Goal: Unclear

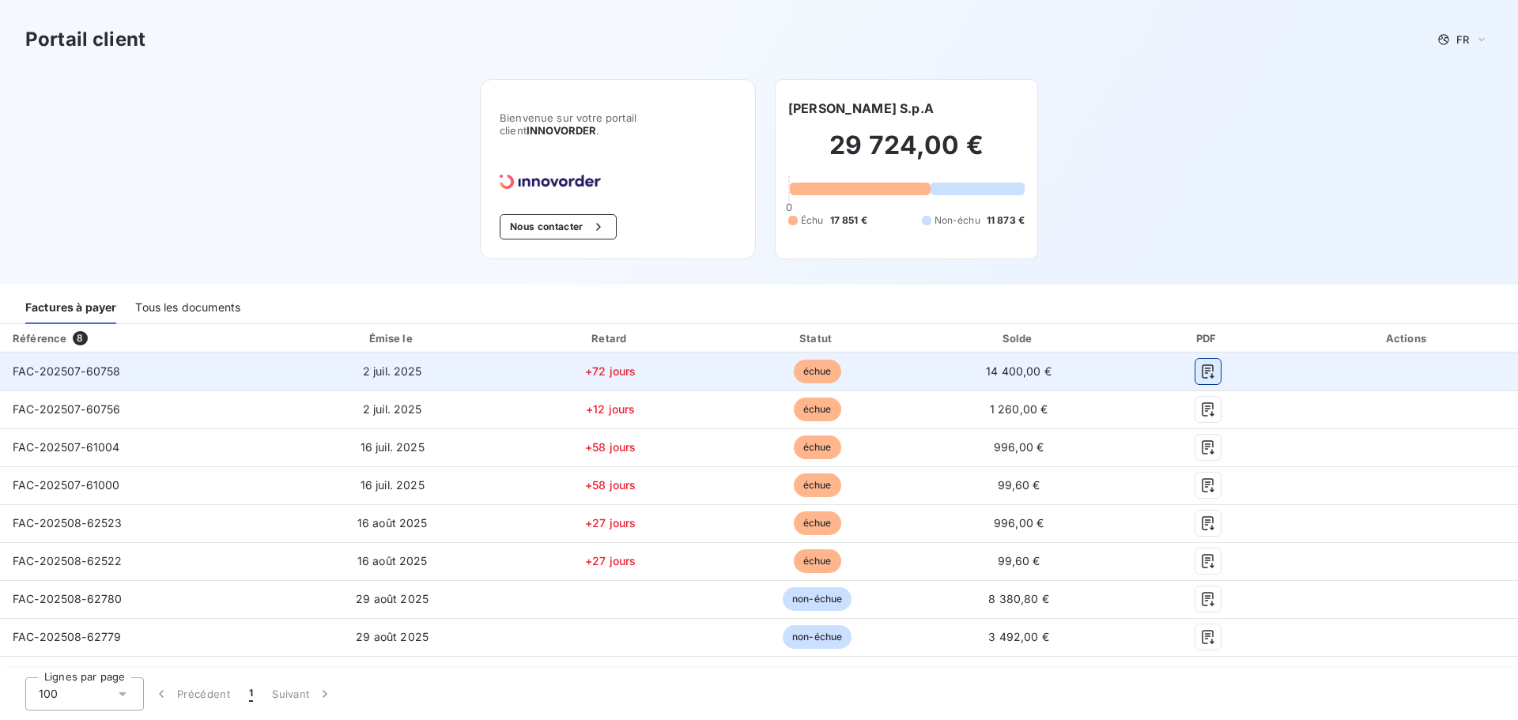
click at [1200, 379] on icon "button" at bounding box center [1208, 372] width 16 height 16
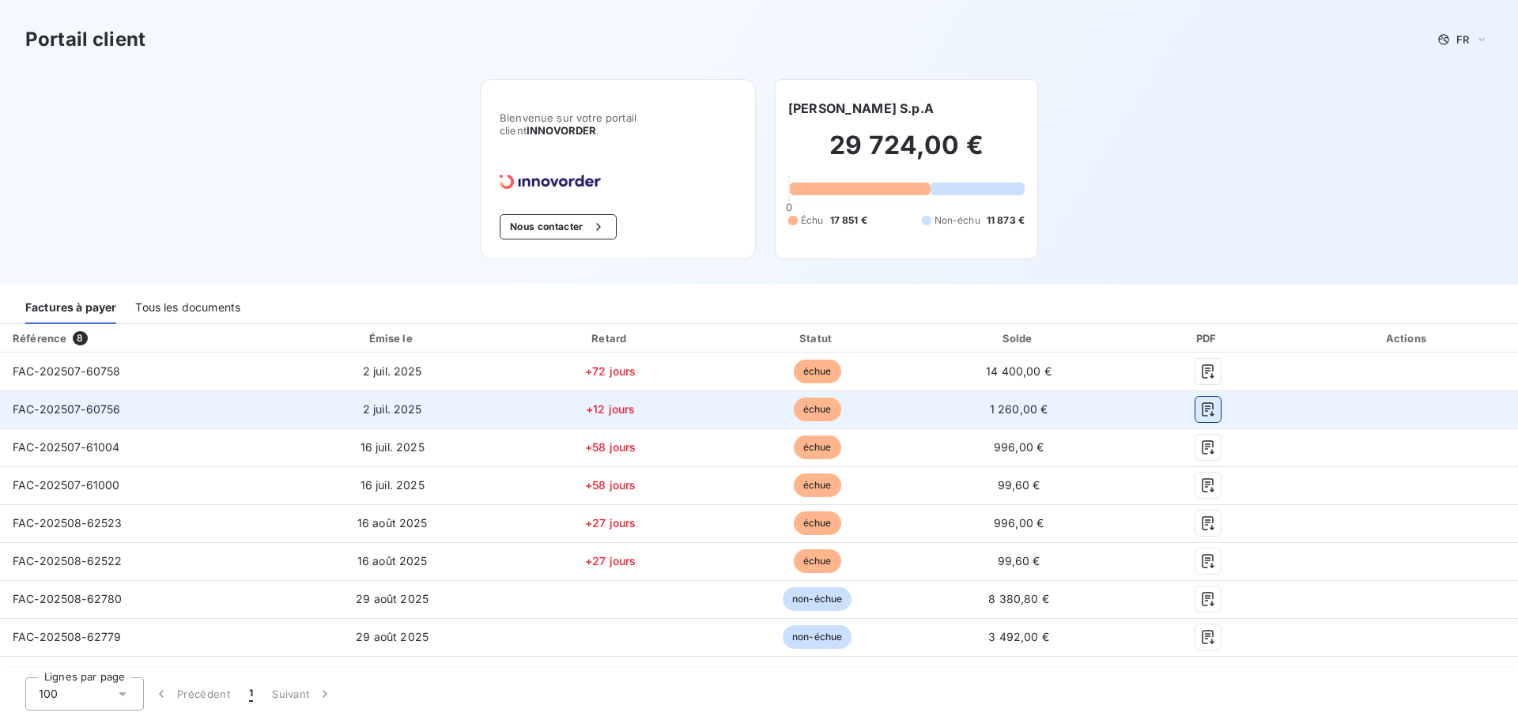
click at [1204, 413] on icon "button" at bounding box center [1208, 410] width 16 height 16
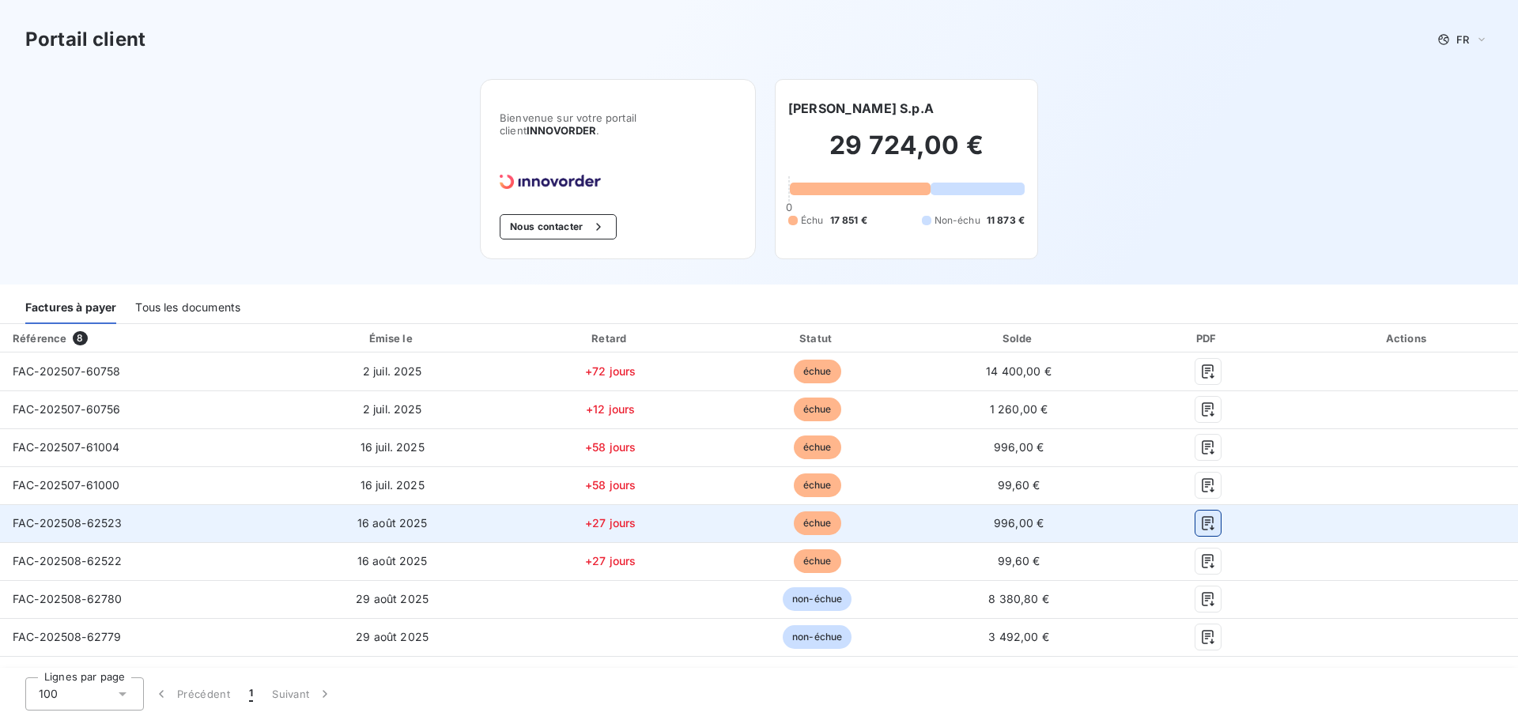
click at [1200, 531] on icon "button" at bounding box center [1208, 523] width 16 height 16
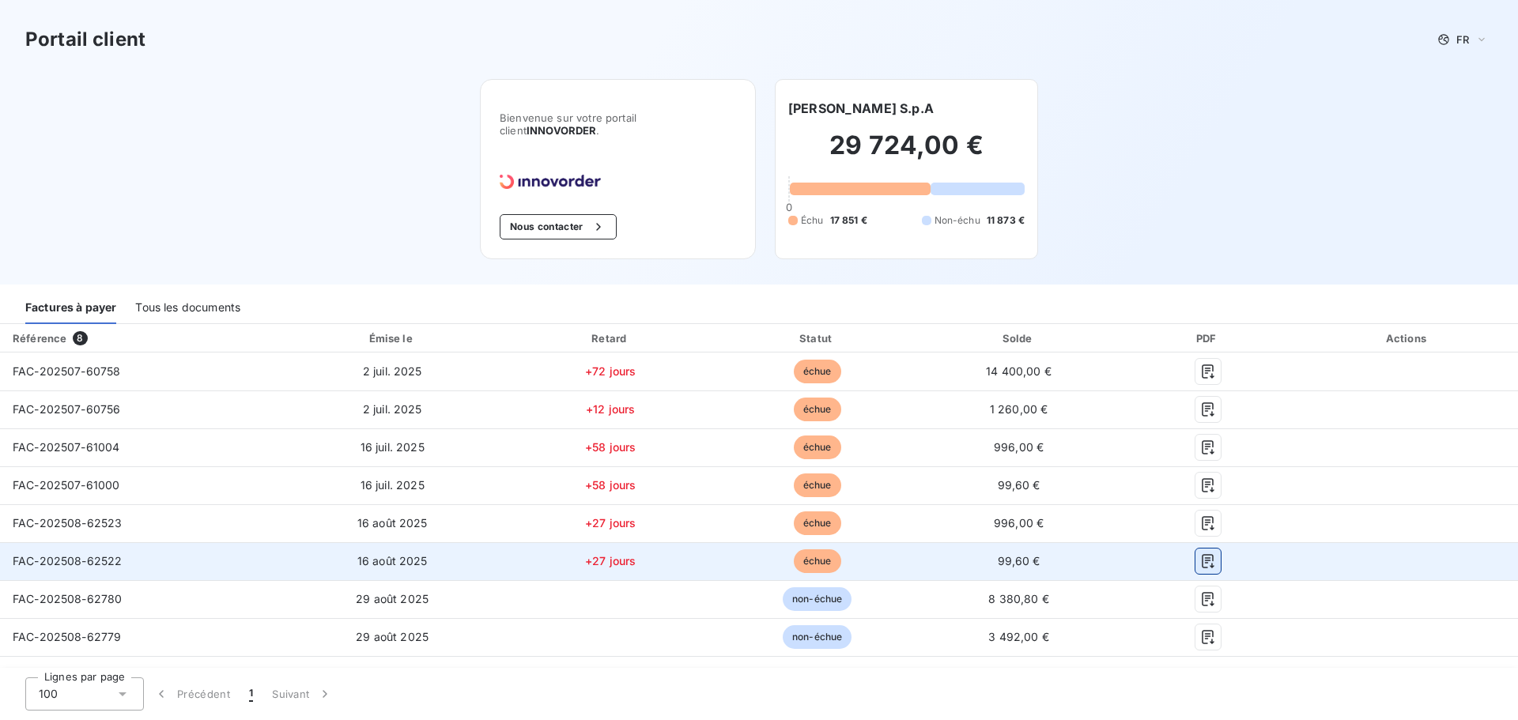
click at [1202, 567] on icon "button" at bounding box center [1207, 561] width 12 height 14
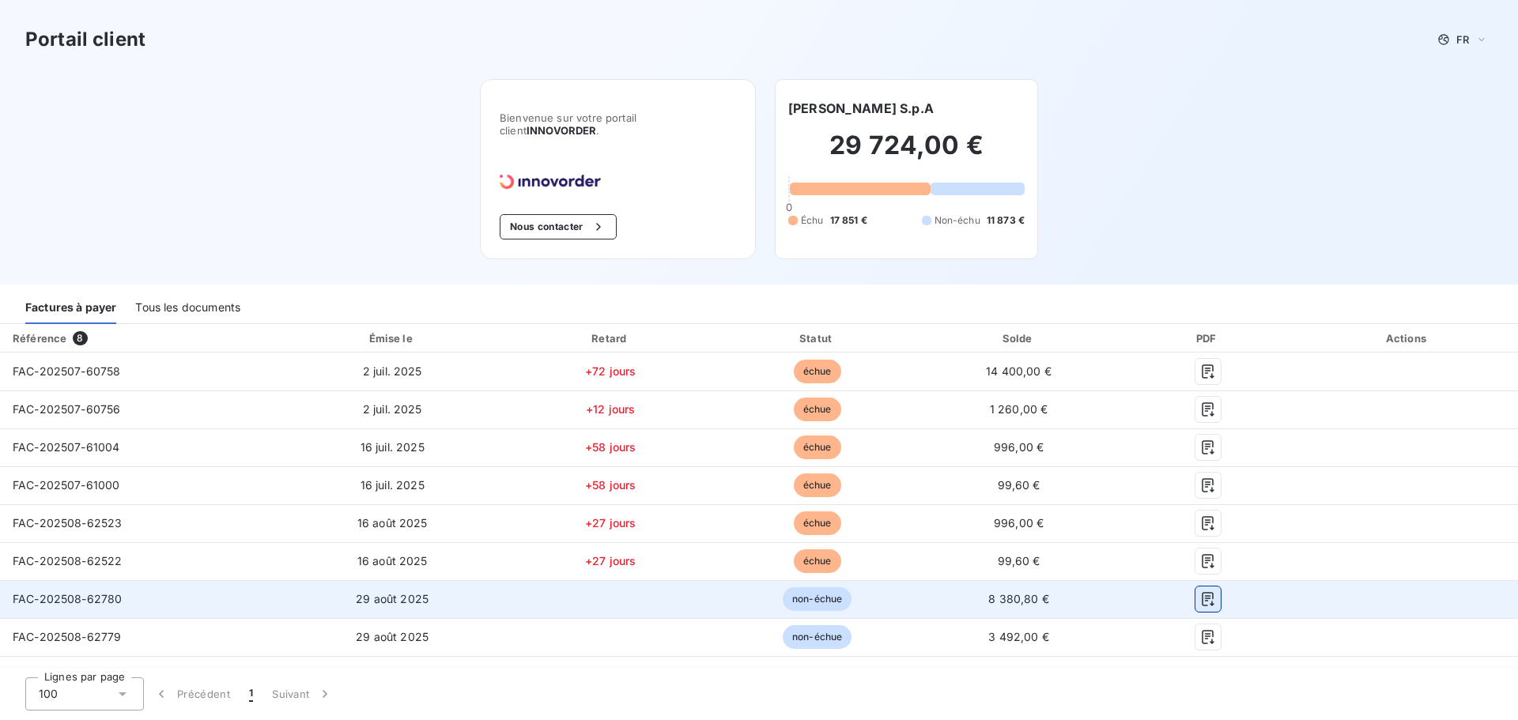
click at [1201, 602] on icon "button" at bounding box center [1207, 599] width 12 height 14
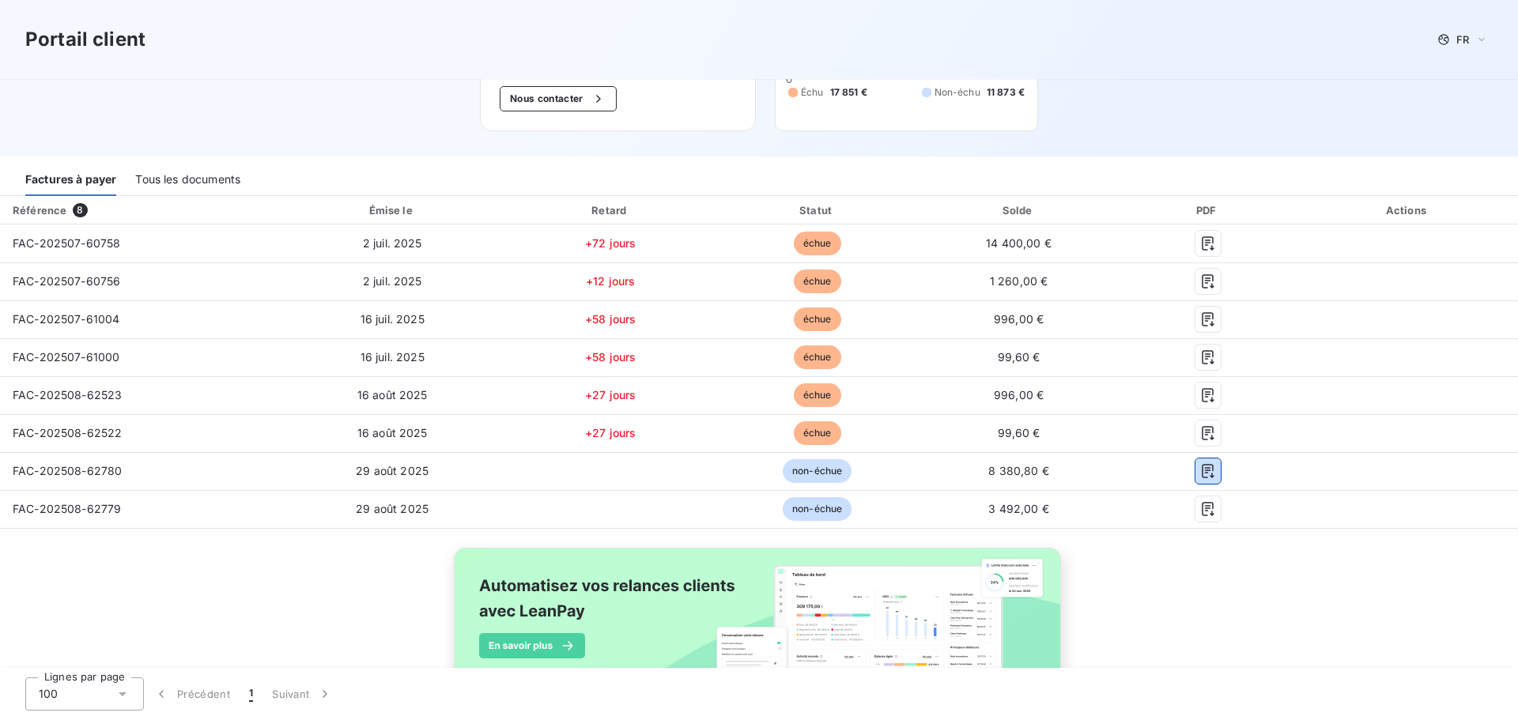
scroll to position [133, 0]
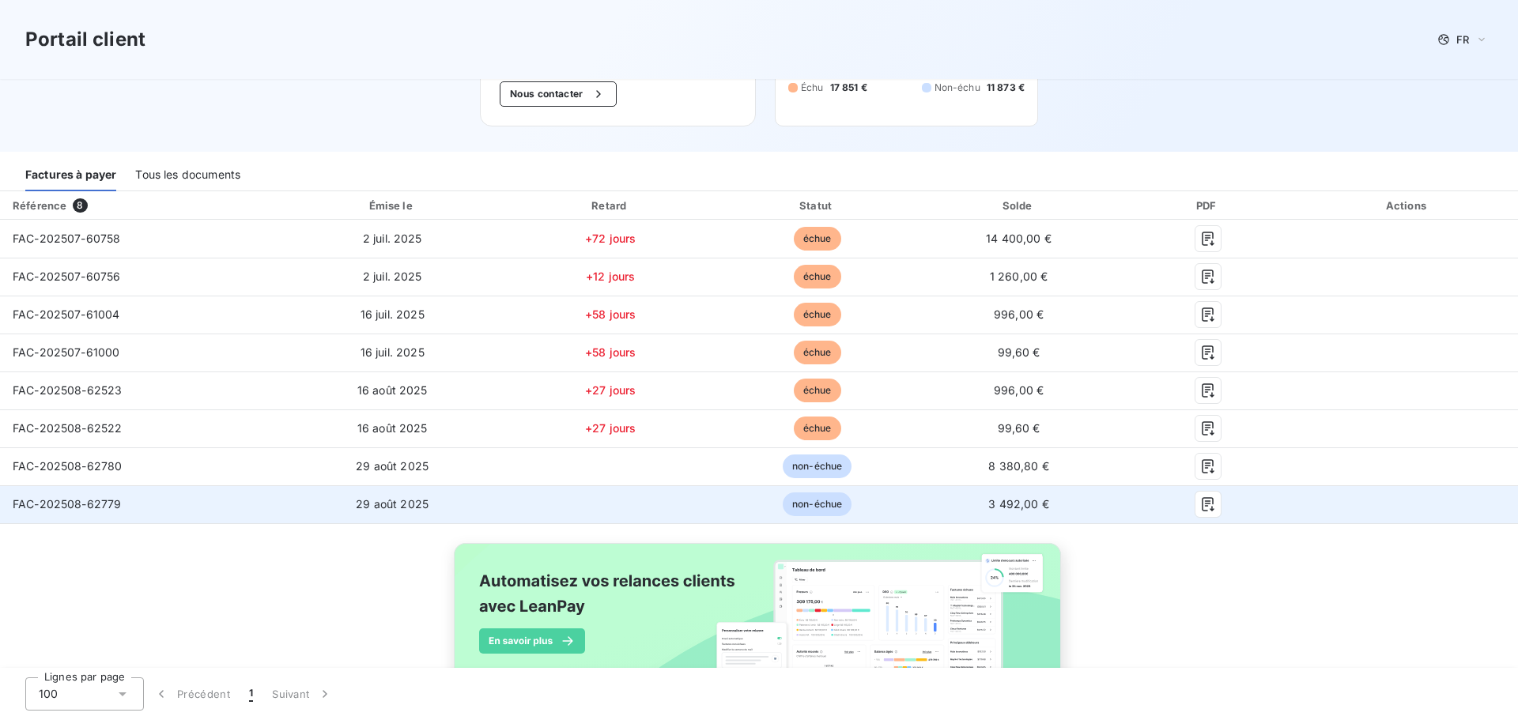
click at [1210, 515] on div at bounding box center [1206, 504] width 153 height 25
click at [1200, 510] on icon "button" at bounding box center [1208, 504] width 16 height 16
